Goal: Transaction & Acquisition: Purchase product/service

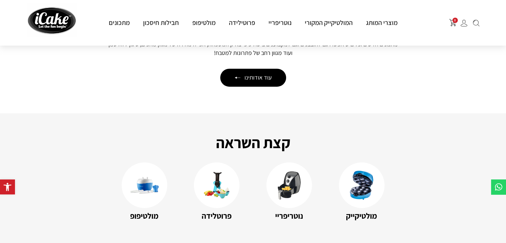
scroll to position [914, 0]
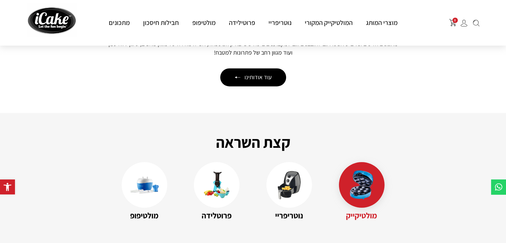
click at [352, 175] on img at bounding box center [361, 184] width 29 height 29
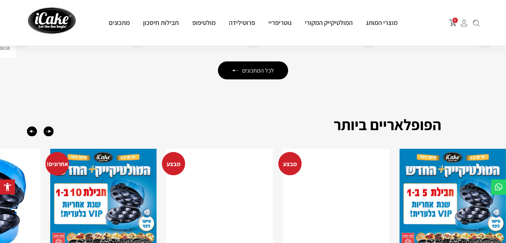
scroll to position [1301, 0]
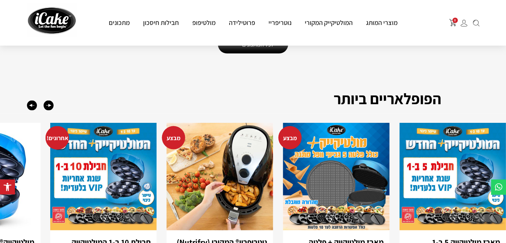
click at [96, 176] on img "4 / 5" at bounding box center [103, 176] width 106 height 107
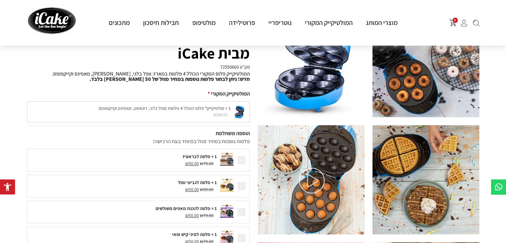
scroll to position [62, 0]
click at [308, 178] on img at bounding box center [312, 180] width 26 height 26
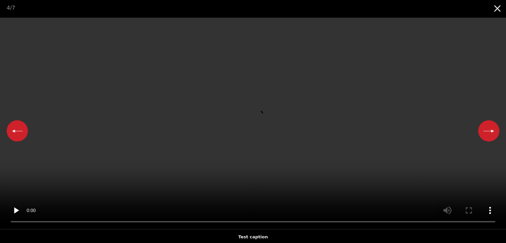
scroll to position [47, 0]
click at [495, 8] on button "Close gallery" at bounding box center [497, 8] width 17 height 16
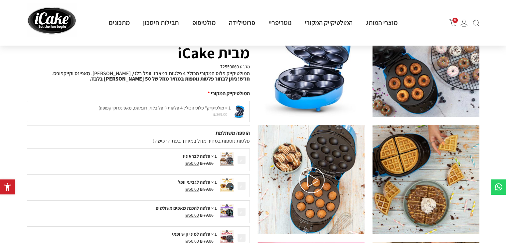
click at [427, 102] on img at bounding box center [426, 62] width 107 height 109
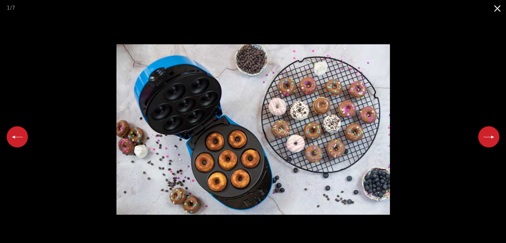
click at [493, 137] on button "Next slide" at bounding box center [488, 136] width 21 height 21
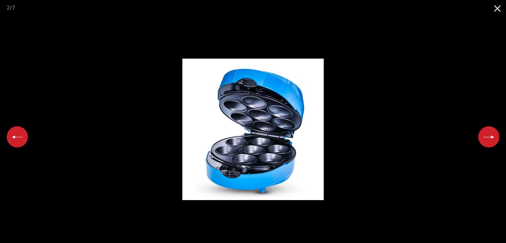
click at [493, 137] on button "Next slide" at bounding box center [488, 136] width 21 height 21
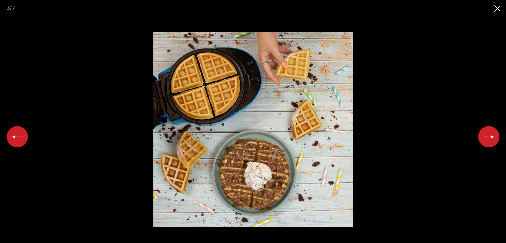
click at [493, 137] on button "Next slide" at bounding box center [488, 136] width 21 height 21
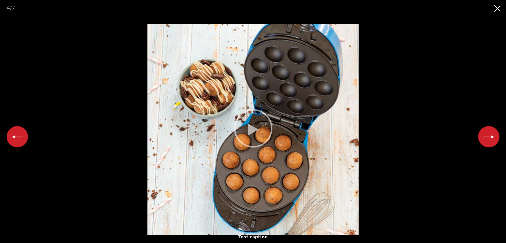
click at [493, 137] on button "Next slide" at bounding box center [488, 136] width 21 height 21
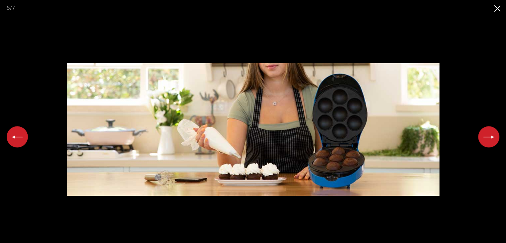
click at [493, 137] on button "Next slide" at bounding box center [488, 136] width 21 height 21
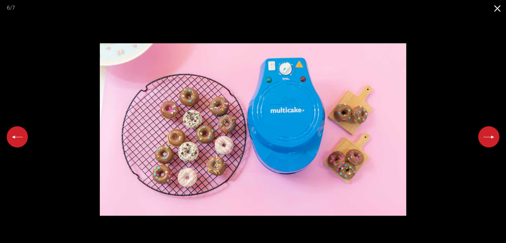
click at [493, 137] on button "Next slide" at bounding box center [488, 136] width 21 height 21
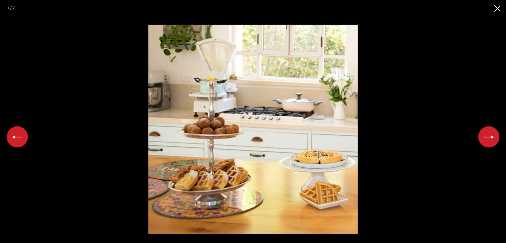
click at [493, 137] on button "Next slide" at bounding box center [488, 136] width 21 height 21
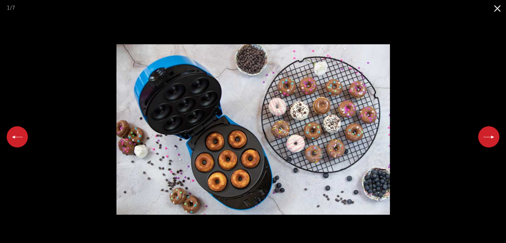
click at [493, 137] on button "Next slide" at bounding box center [488, 136] width 21 height 21
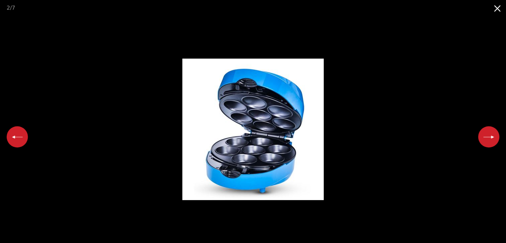
click at [493, 137] on button "Next slide" at bounding box center [488, 136] width 21 height 21
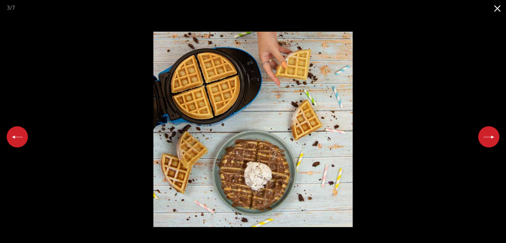
click at [493, 137] on button "Next slide" at bounding box center [488, 136] width 21 height 21
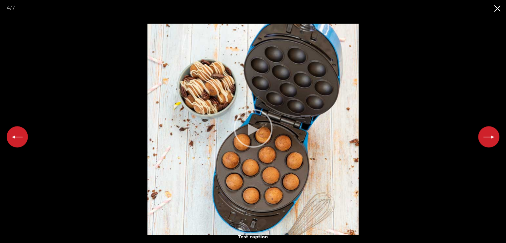
click at [493, 137] on button "Next slide" at bounding box center [488, 136] width 21 height 21
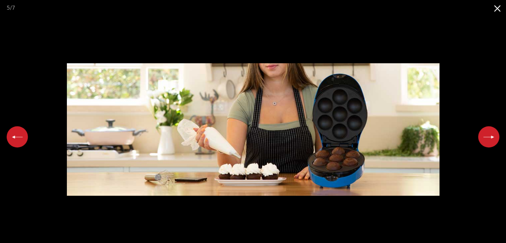
click at [492, 6] on button "Close gallery" at bounding box center [497, 8] width 17 height 16
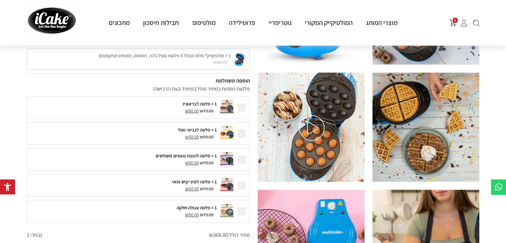
scroll to position [112, 0]
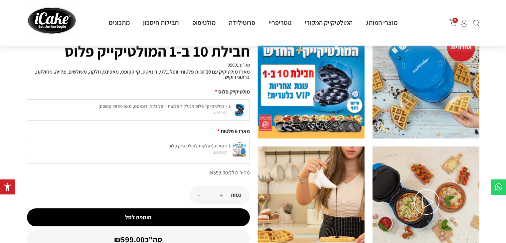
scroll to position [35, 0]
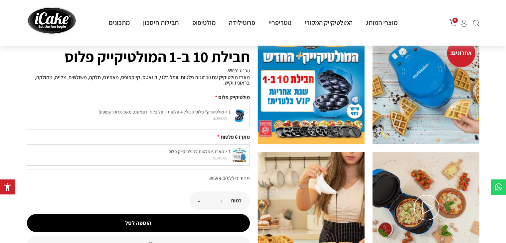
click at [426, 133] on img at bounding box center [426, 89] width 107 height 109
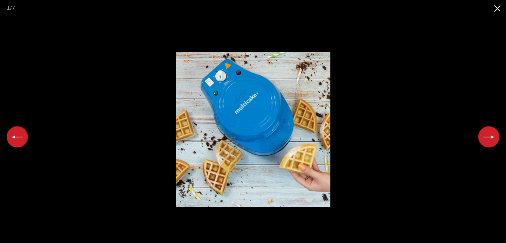
click at [488, 138] on button "Next slide" at bounding box center [488, 136] width 21 height 21
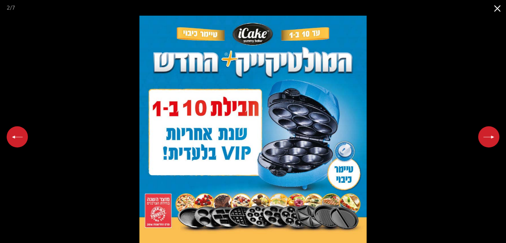
click at [488, 138] on button "Next slide" at bounding box center [488, 136] width 21 height 21
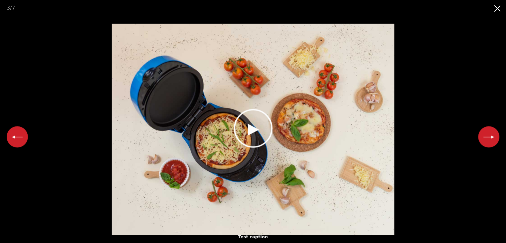
scroll to position [0, 0]
click at [265, 128] on icon at bounding box center [253, 128] width 47 height 47
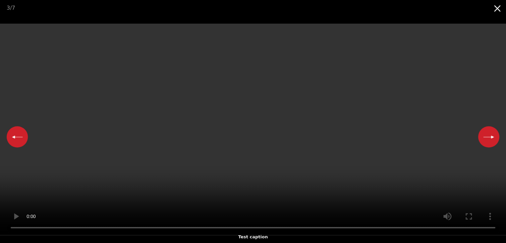
click at [499, 11] on button "Close gallery" at bounding box center [497, 8] width 17 height 16
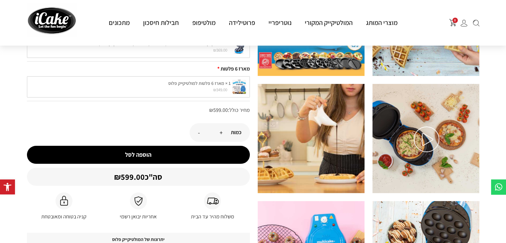
scroll to position [129, 0]
